Goal: Check status: Check status

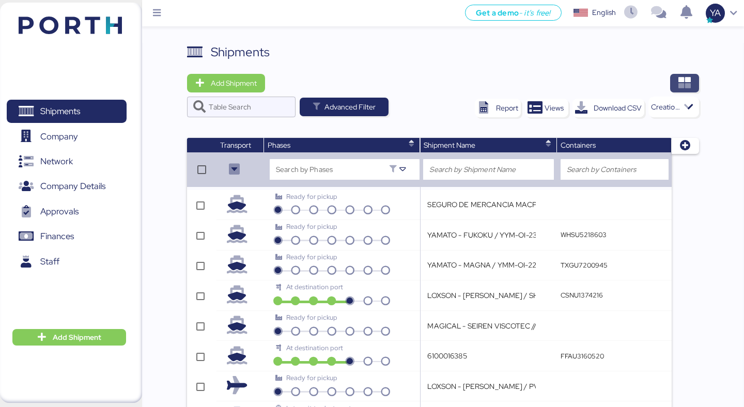
click at [685, 80] on icon "button" at bounding box center [684, 83] width 12 height 12
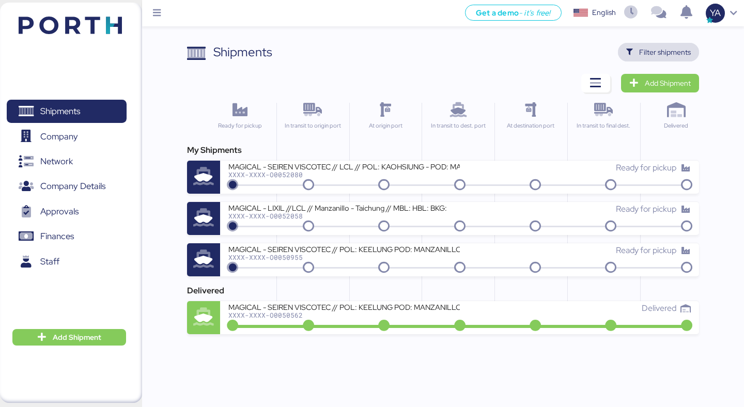
click at [667, 54] on span "Filter shipments" at bounding box center [665, 52] width 52 height 12
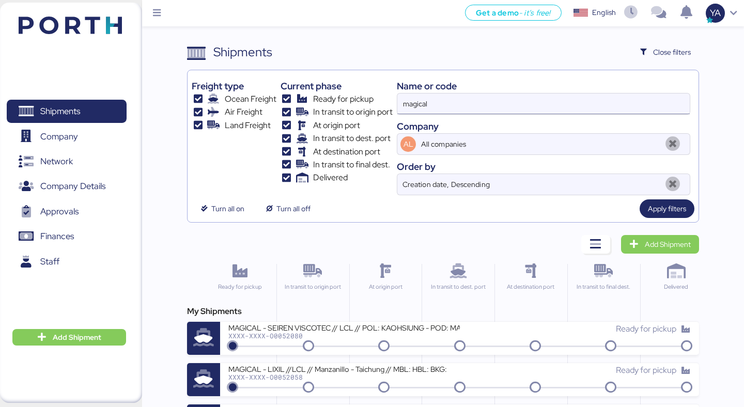
click at [548, 102] on input "magical" at bounding box center [543, 103] width 292 height 21
paste input "O0051968"
type input "O0051968"
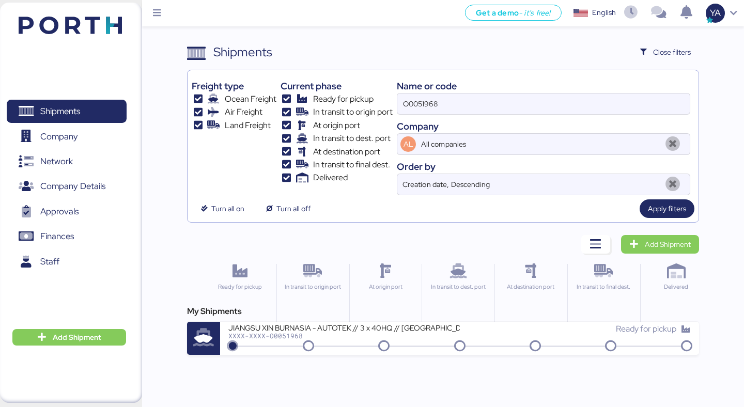
click at [290, 357] on div "Get a demo - it’s free! Get a demo English Inglés English YA Shipments 0 Compan…" at bounding box center [372, 203] width 744 height 407
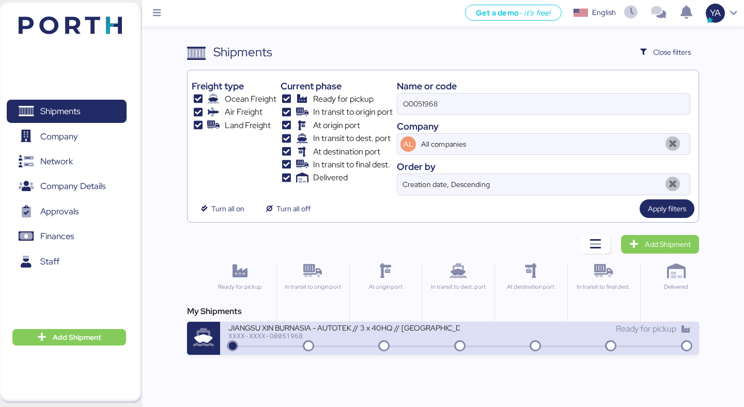
click at [287, 342] on icon at bounding box center [309, 346] width 50 height 11
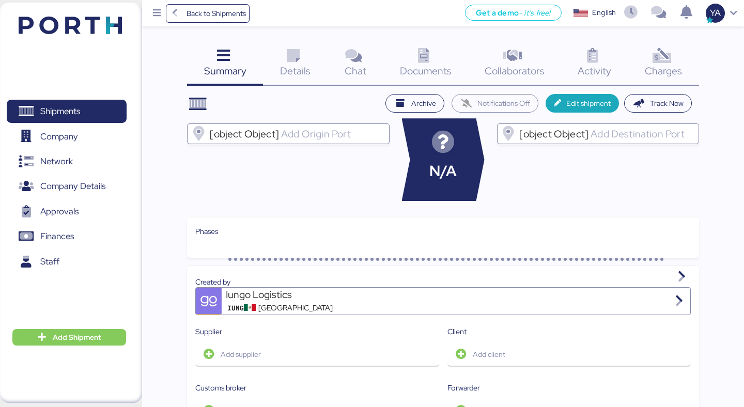
click at [659, 74] on span "Charges" at bounding box center [663, 70] width 37 height 13
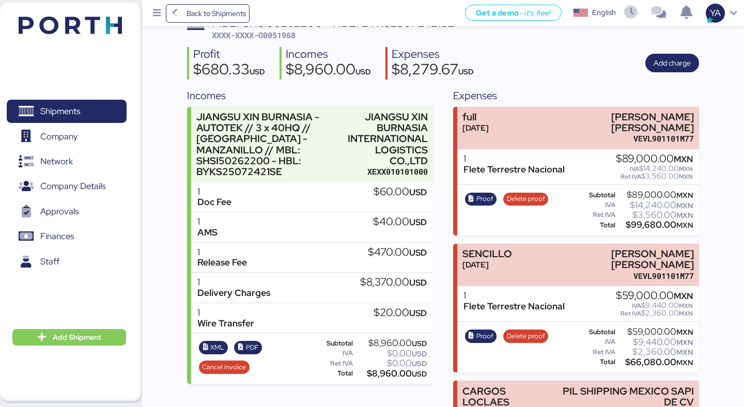
scroll to position [92, 0]
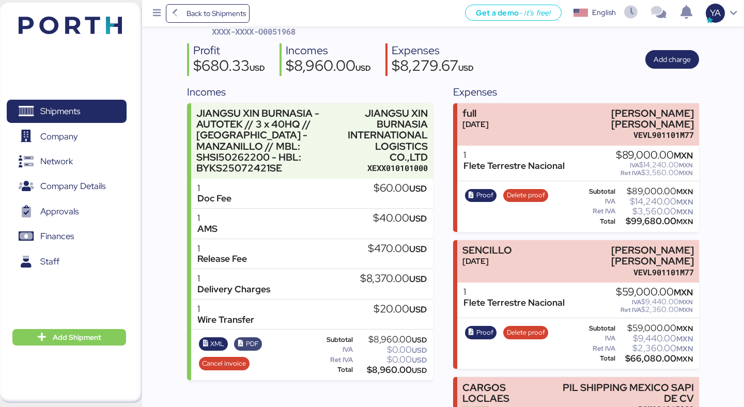
click at [250, 346] on span "PDF" at bounding box center [252, 343] width 13 height 11
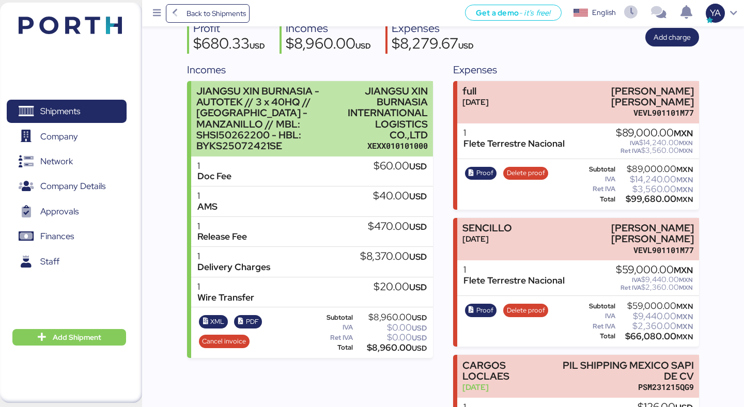
scroll to position [111, 0]
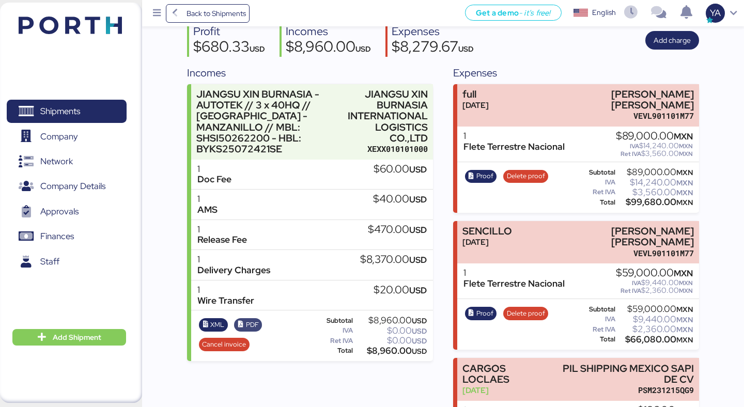
click at [249, 324] on span "PDF" at bounding box center [252, 324] width 13 height 11
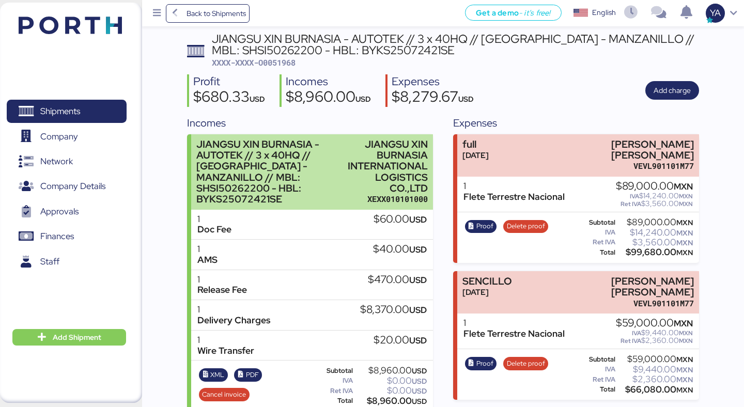
scroll to position [0, 0]
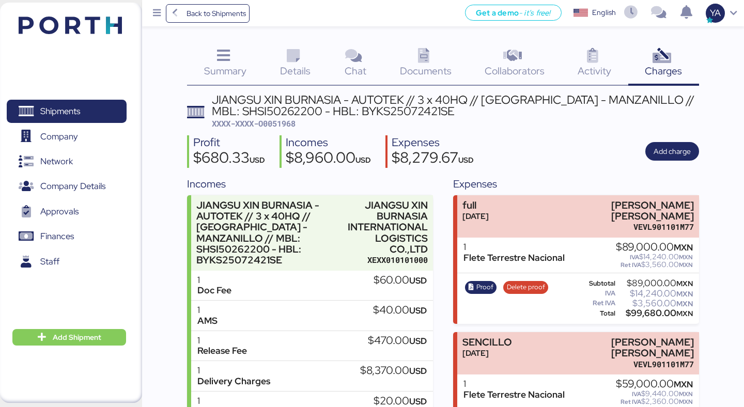
click at [283, 126] on span "XXXX-XXXX-O0051968" at bounding box center [254, 123] width 84 height 10
copy span "O0051968"
click at [305, 72] on span "Details" at bounding box center [295, 70] width 30 height 13
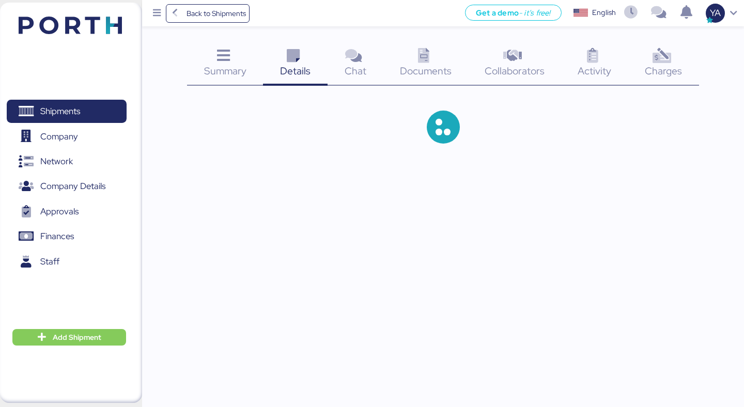
click at [299, 65] on span "Details" at bounding box center [295, 70] width 30 height 13
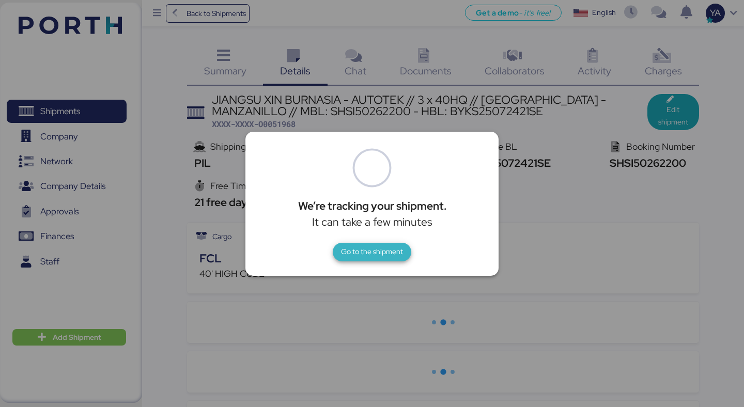
click at [342, 243] on span "Go to the shipment" at bounding box center [372, 252] width 79 height 19
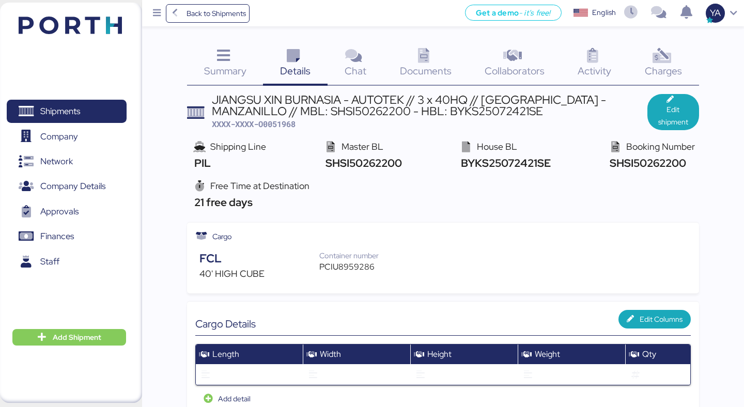
click at [669, 53] on icon at bounding box center [661, 56] width 22 height 15
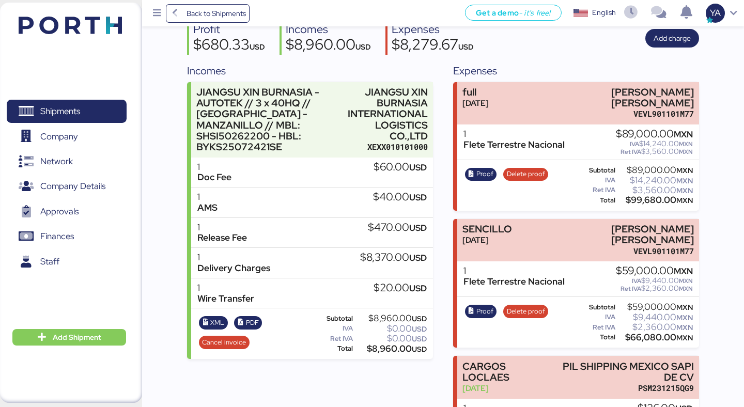
scroll to position [118, 0]
